Goal: Task Accomplishment & Management: Use online tool/utility

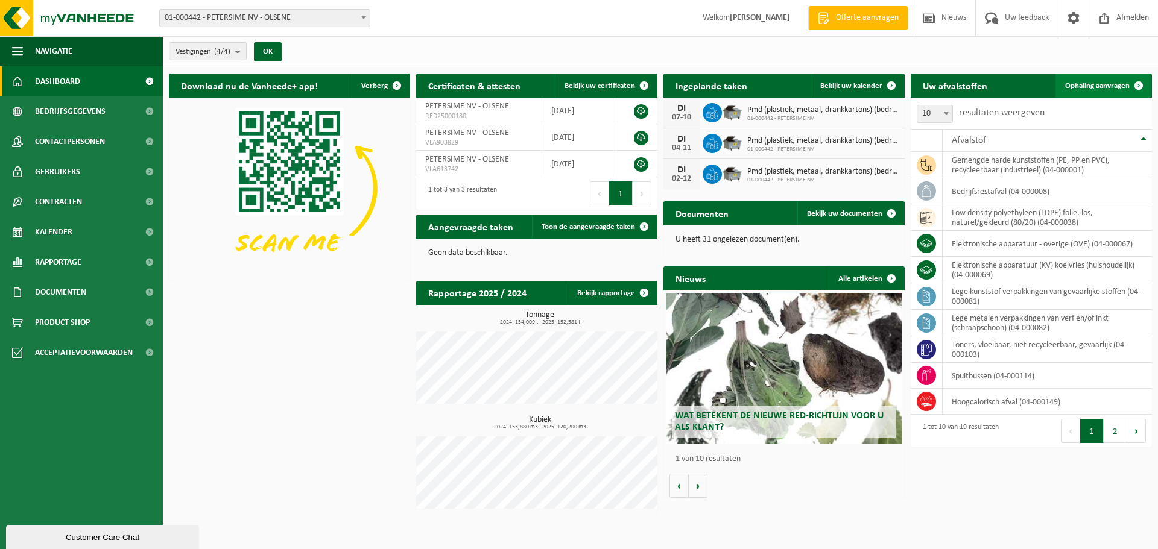
click at [1095, 84] on span "Ophaling aanvragen" at bounding box center [1097, 86] width 65 height 8
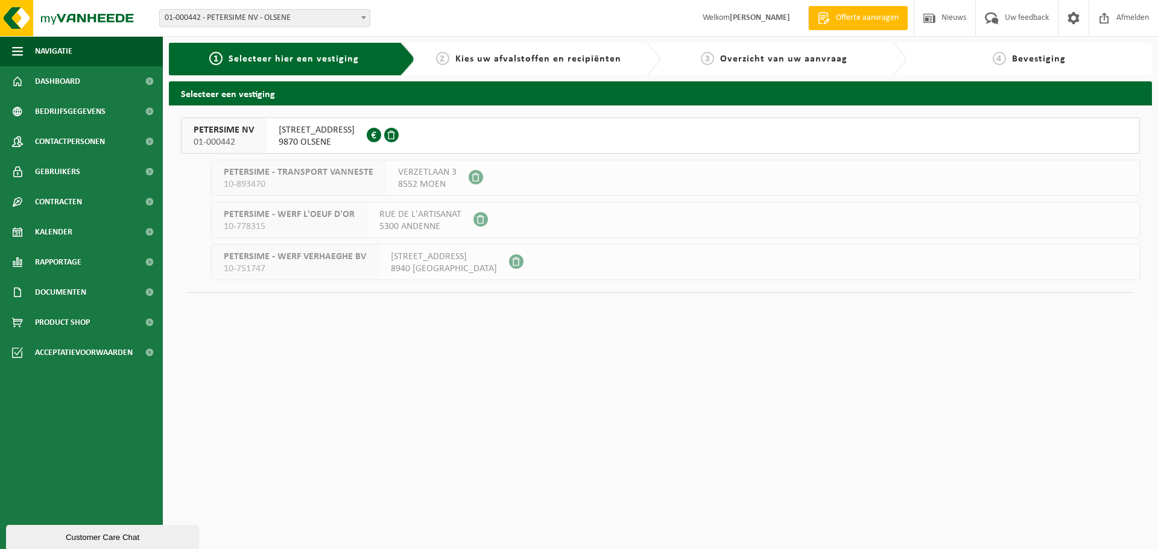
click at [213, 131] on span "PETERSIME NV" at bounding box center [224, 130] width 60 height 12
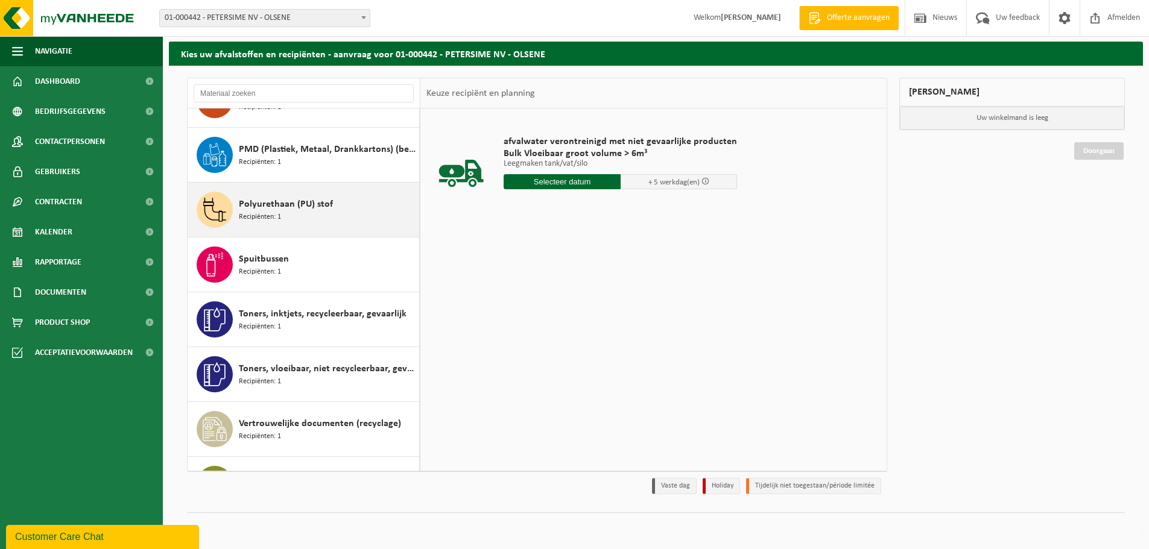
scroll to position [603, 0]
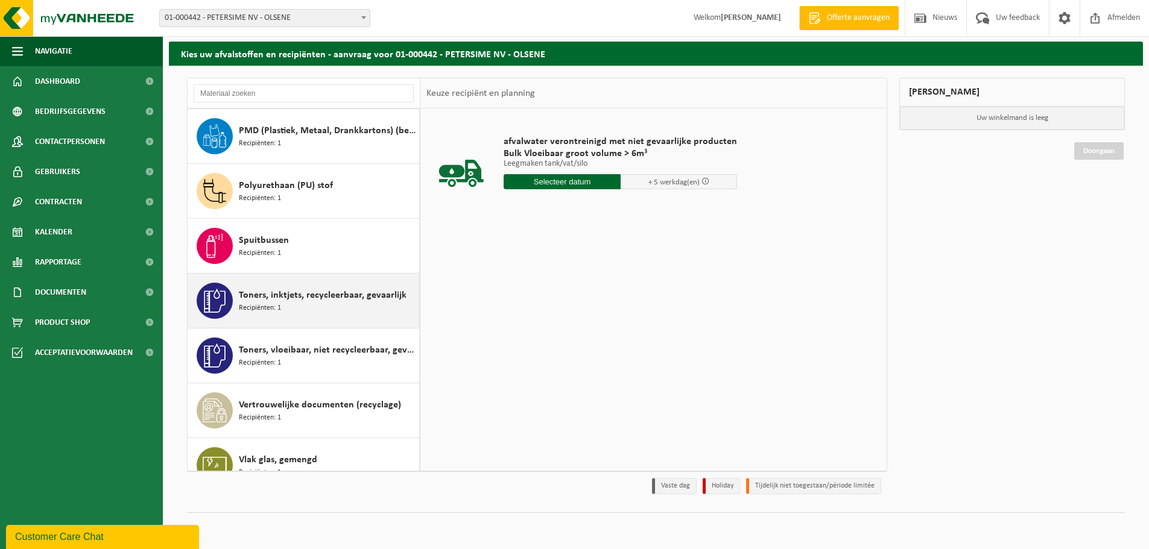
click at [283, 300] on span "Toners, inktjets, recycleerbaar, gevaarlijk" at bounding box center [323, 295] width 168 height 14
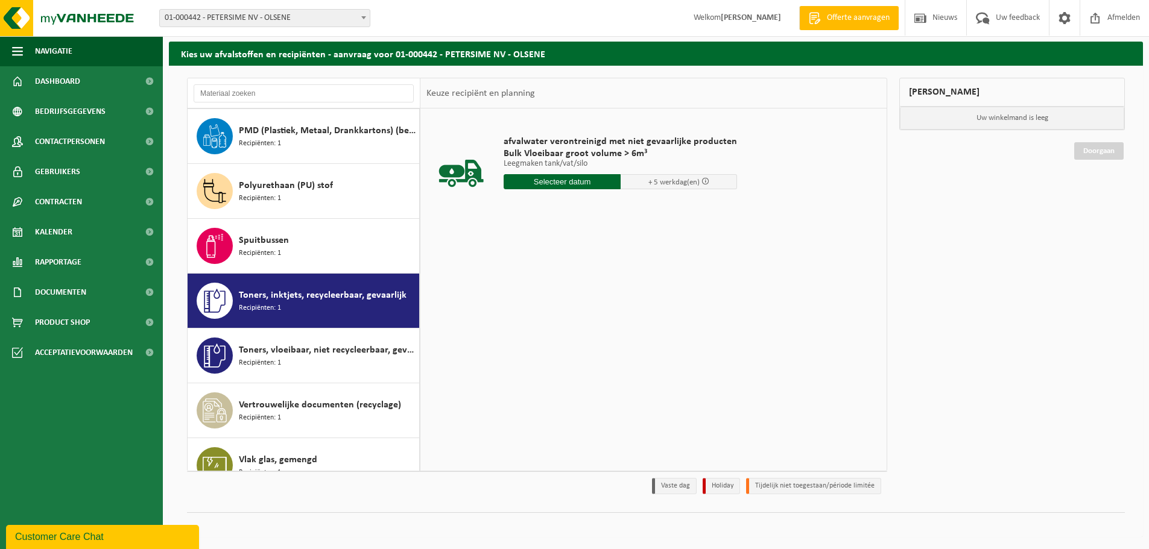
scroll to position [625, 0]
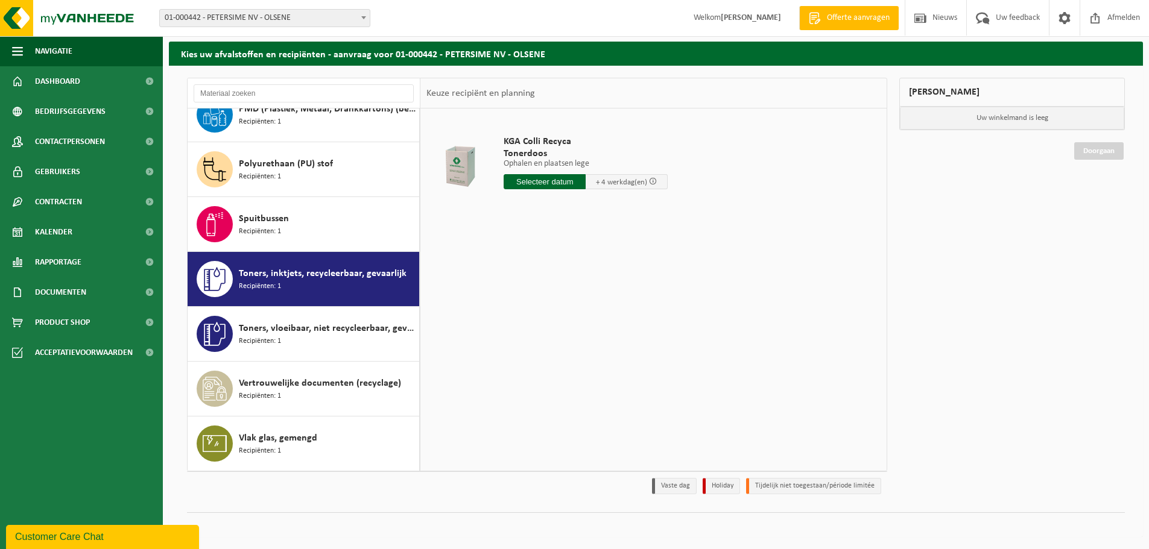
click at [554, 180] on input "text" at bounding box center [545, 181] width 82 height 15
click at [535, 330] on div "30" at bounding box center [535, 327] width 21 height 19
type input "Van 2025-09-30"
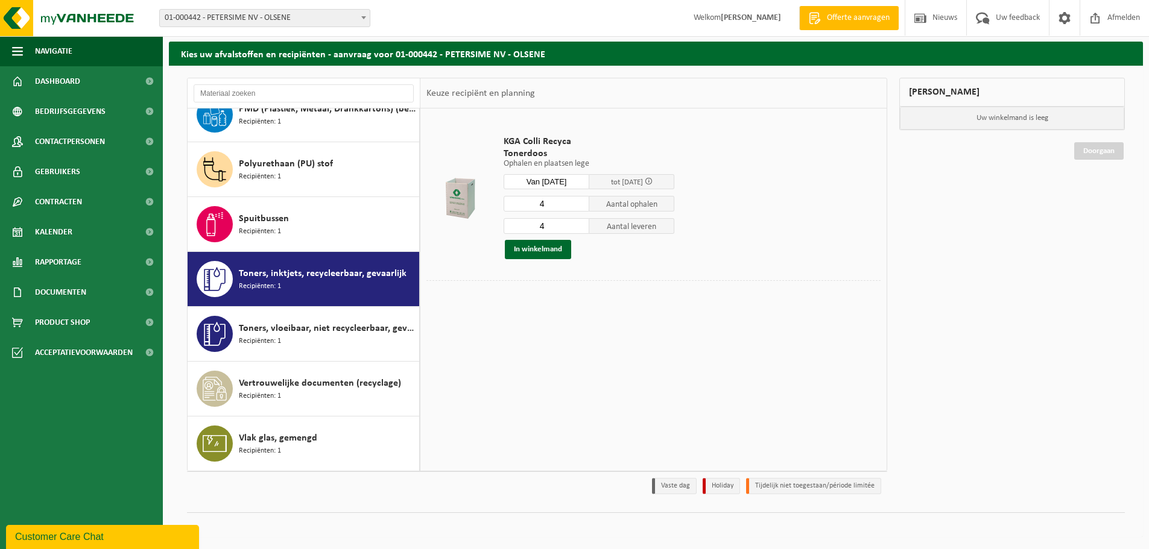
click at [547, 204] on input "4" at bounding box center [547, 204] width 86 height 16
type input "1"
click at [546, 245] on button "In winkelmand" at bounding box center [538, 249] width 66 height 19
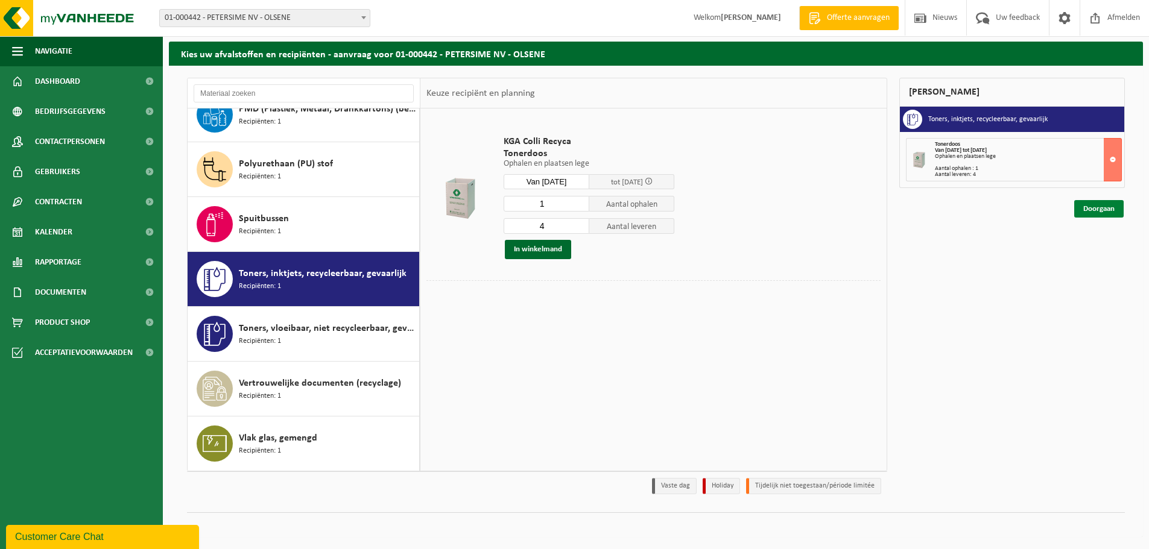
click at [1094, 212] on link "Doorgaan" at bounding box center [1098, 208] width 49 height 17
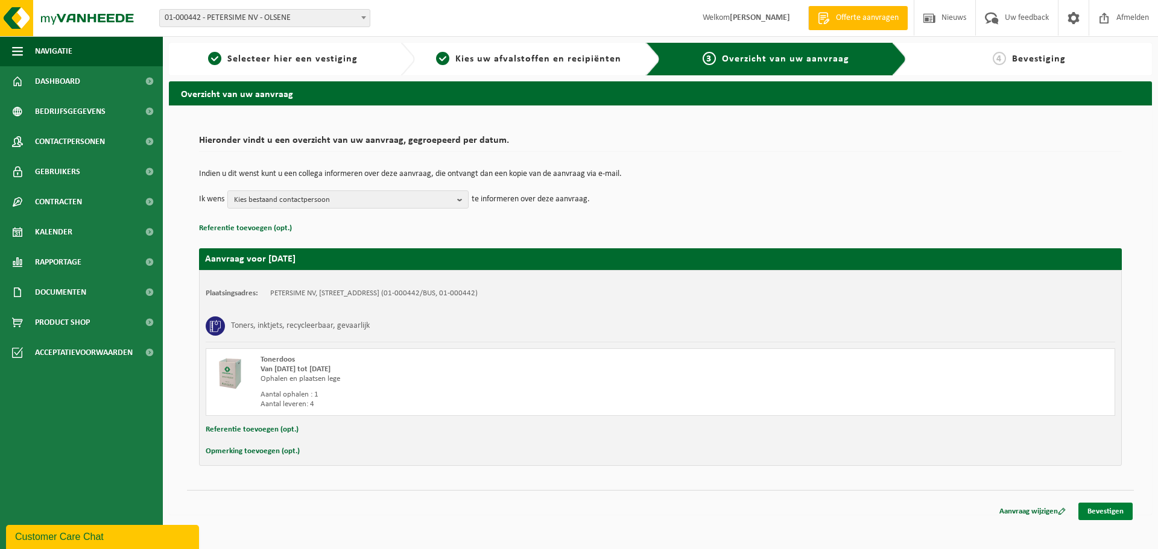
click at [1096, 510] on link "Bevestigen" at bounding box center [1105, 511] width 54 height 17
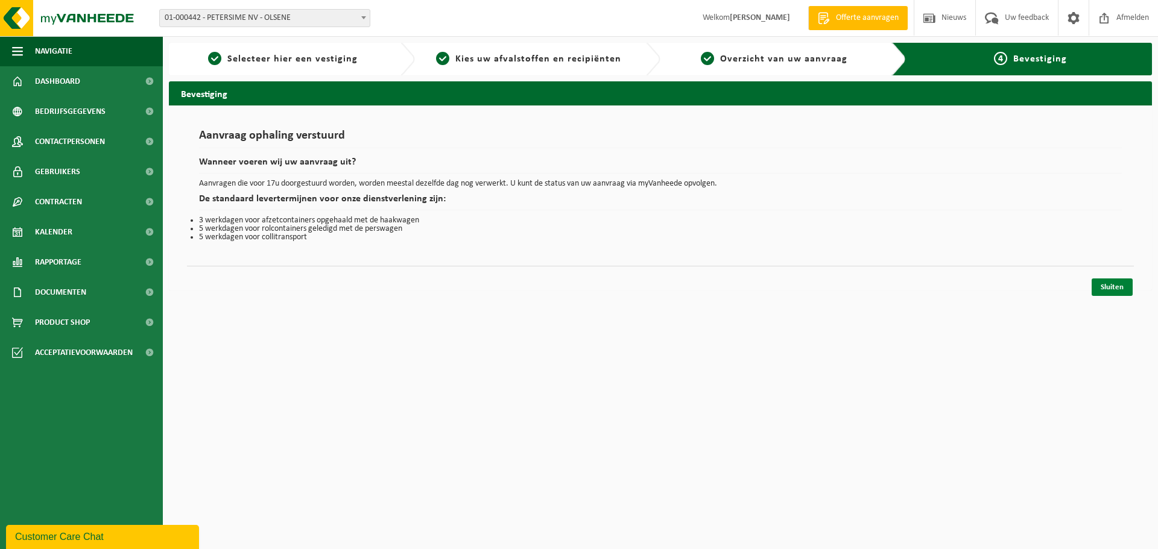
click at [1112, 283] on link "Sluiten" at bounding box center [1112, 287] width 41 height 17
